Goal: Find specific page/section: Find specific page/section

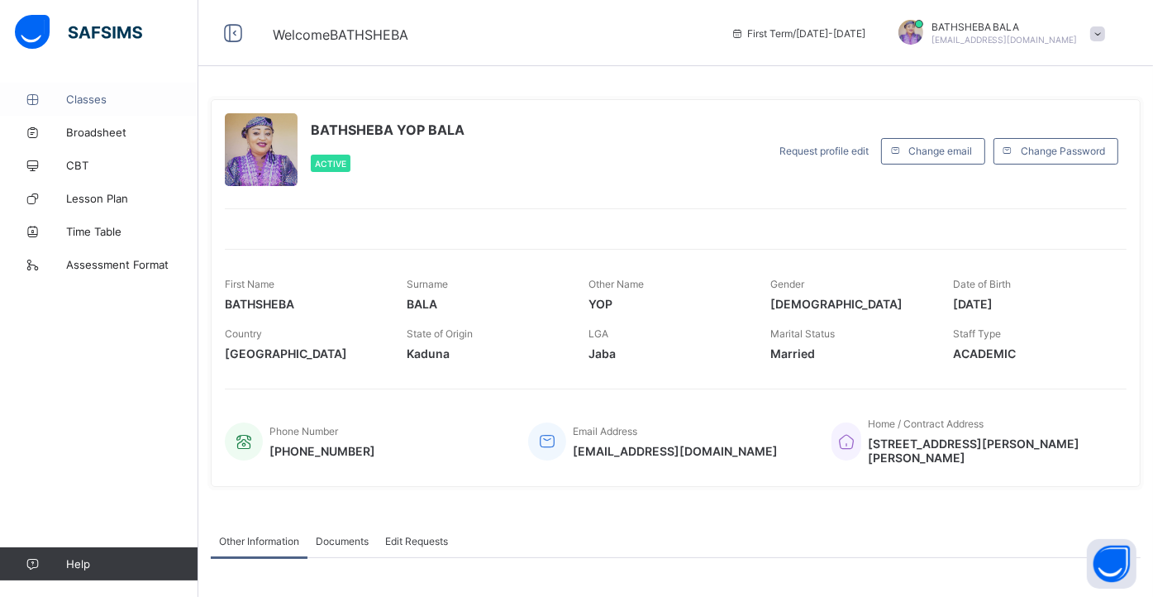
click at [86, 94] on span "Classes" at bounding box center [132, 99] width 132 height 13
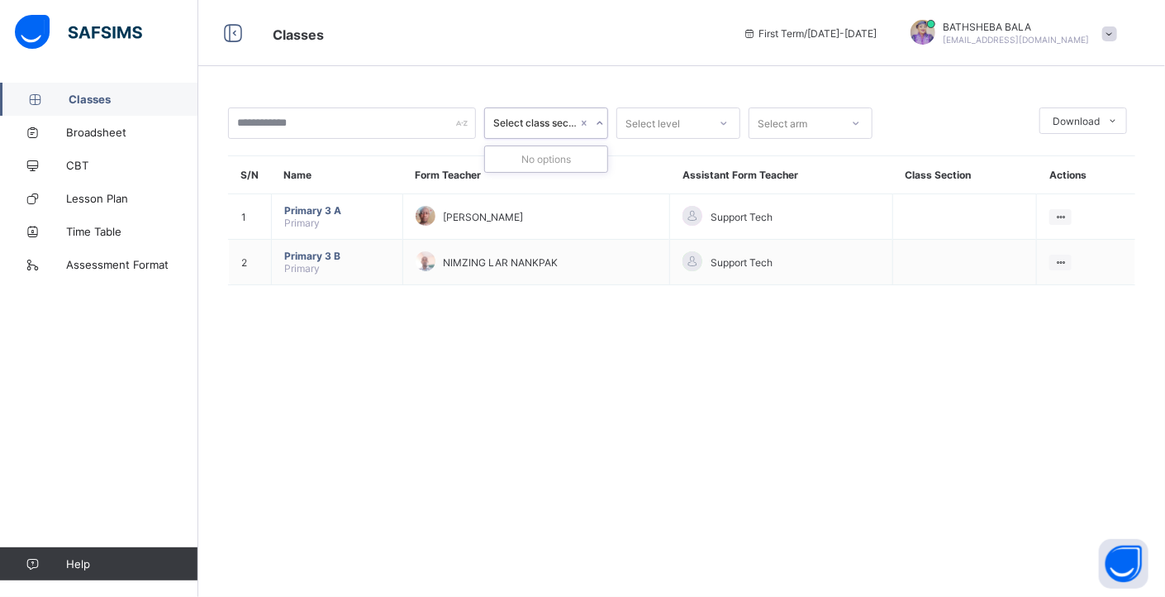
click at [600, 123] on icon at bounding box center [600, 123] width 10 height 17
click at [859, 124] on icon at bounding box center [856, 123] width 10 height 17
click at [722, 123] on icon at bounding box center [725, 122] width 6 height 3
click at [740, 428] on div "Select class section Select level Select arm Download Pdf Report Excel Report S…" at bounding box center [681, 298] width 967 height 597
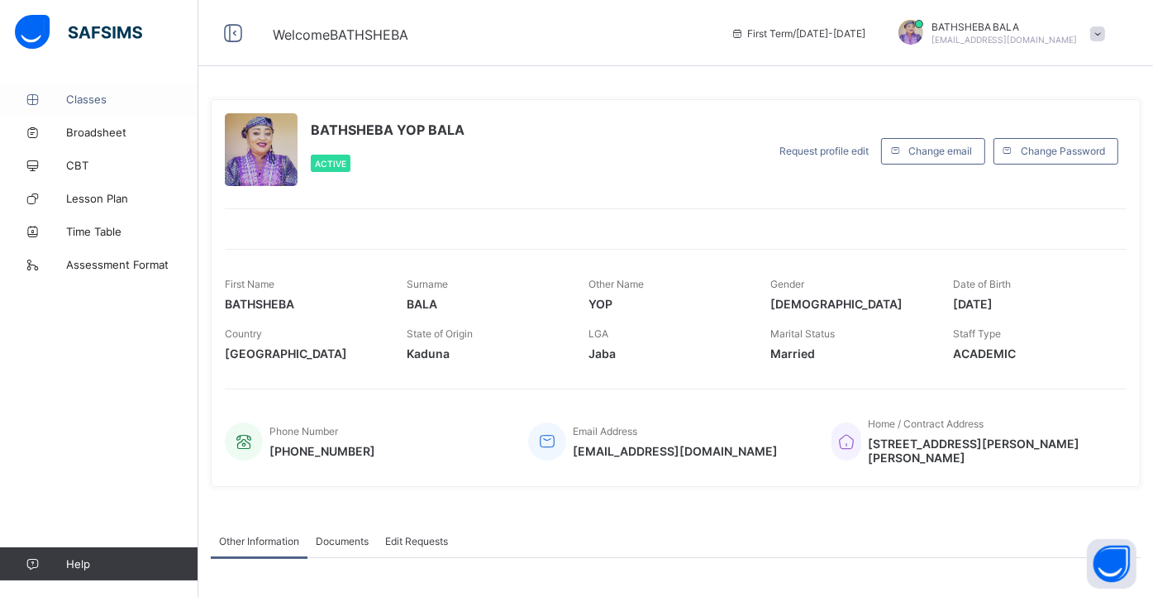
click at [95, 103] on span "Classes" at bounding box center [132, 99] width 132 height 13
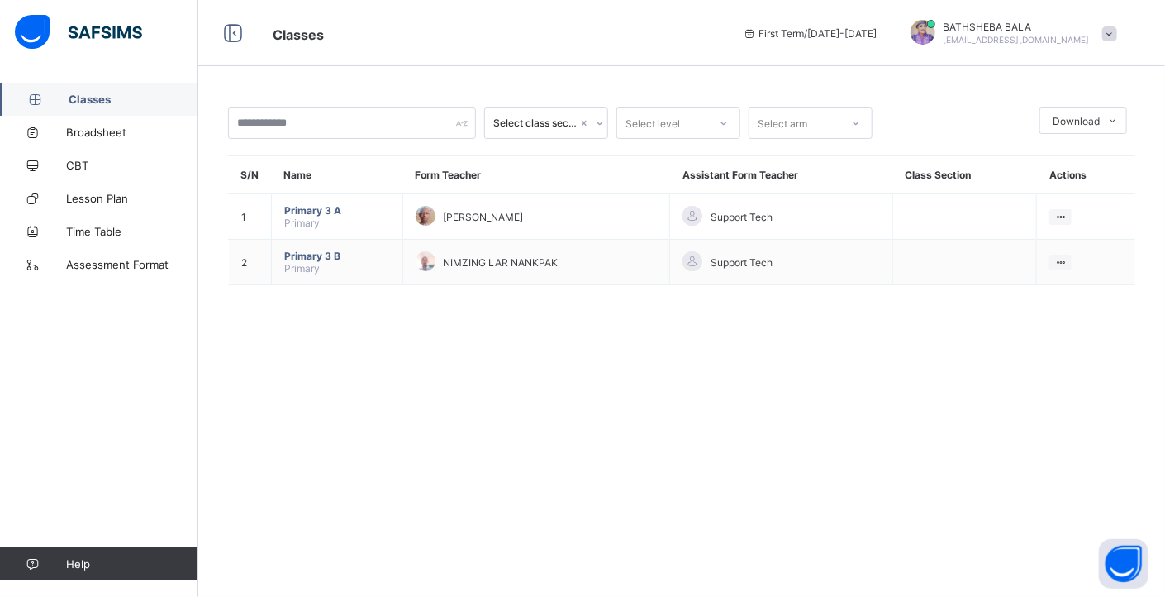
click at [134, 480] on div "Classes Broadsheet CBT Lesson Plan Time Table Assessment Format Help" at bounding box center [99, 331] width 198 height 531
click at [106, 451] on div "Classes Broadsheet CBT Lesson Plan Time Table Assessment Format Help" at bounding box center [99, 331] width 198 height 531
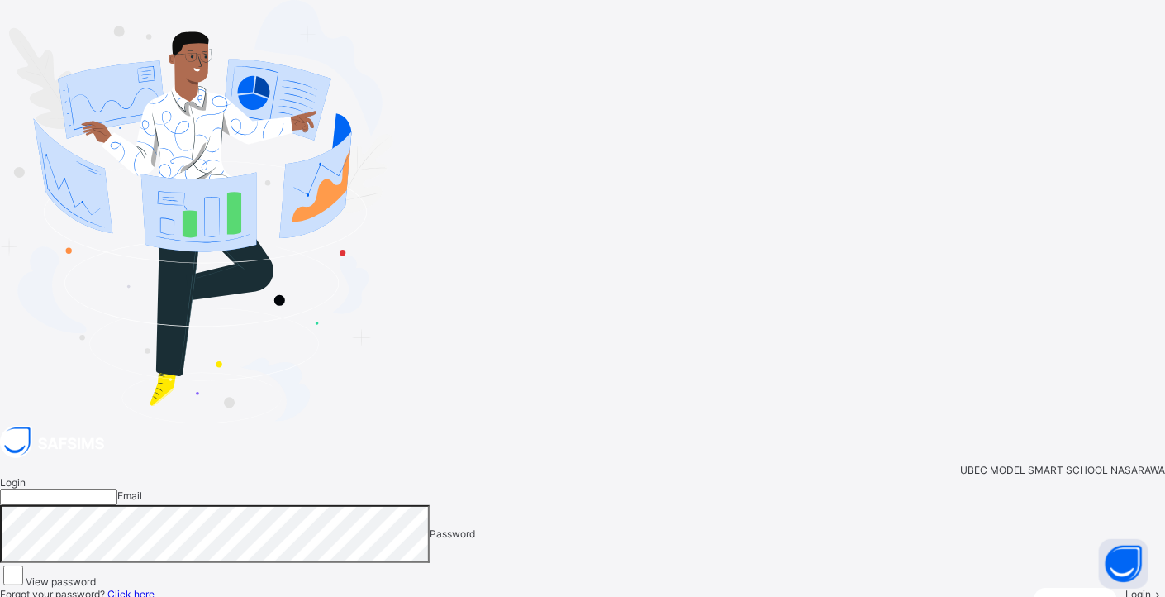
type input "**********"
click at [106, 423] on img at bounding box center [196, 211] width 393 height 423
